Goal: Find specific page/section: Find specific page/section

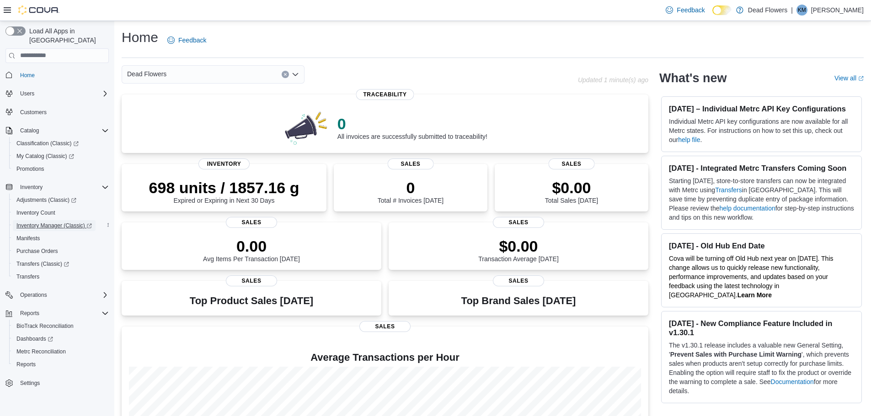
click at [47, 221] on span "Inventory Manager (Classic)" at bounding box center [53, 225] width 75 height 11
